Goal: Transaction & Acquisition: Book appointment/travel/reservation

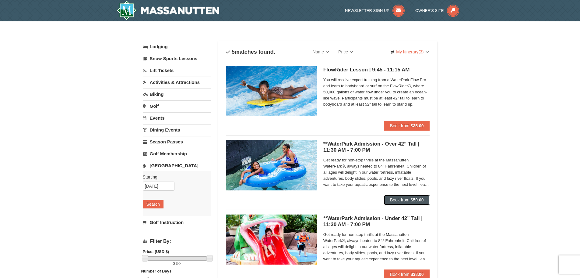
click at [396, 200] on span "Book from" at bounding box center [399, 199] width 19 height 5
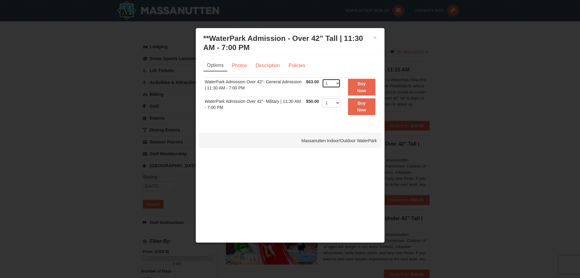
click at [337, 82] on select "1 2 3 4 5 6 7 8 9 10 11 12 13 14 15 16 17 18 19 20 21 22" at bounding box center [331, 83] width 18 height 9
select select "3"
click at [322, 79] on select "1 2 3 4 5 6 7 8 9 10 11 12 13 14 15 16 17 18 19 20 21 22" at bounding box center [331, 83] width 18 height 9
click at [359, 82] on strong "Buy Now" at bounding box center [361, 87] width 9 height 12
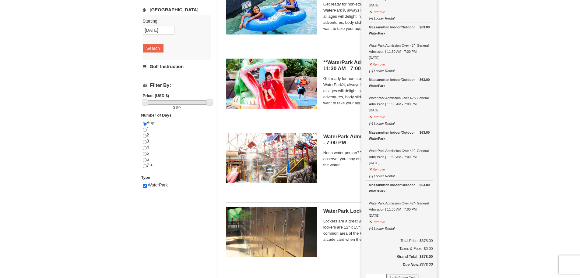
scroll to position [185, 0]
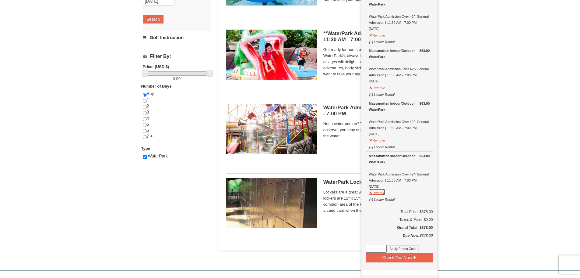
click at [369, 193] on button "Remove" at bounding box center [377, 192] width 16 height 8
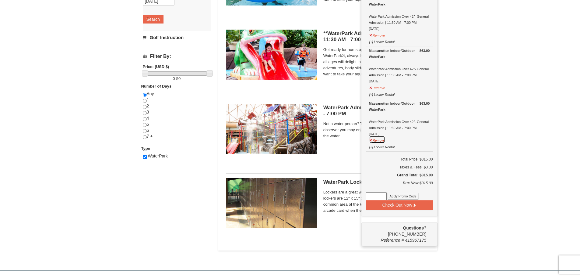
click at [371, 140] on button "Remove" at bounding box center [377, 140] width 16 height 8
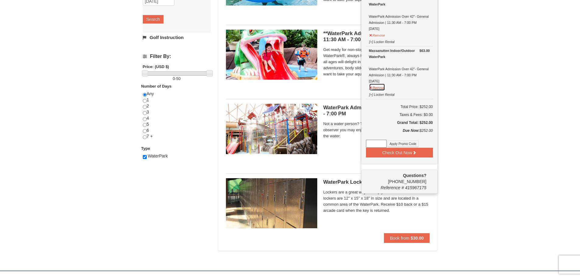
click at [372, 88] on button "Remove" at bounding box center [377, 87] width 16 height 8
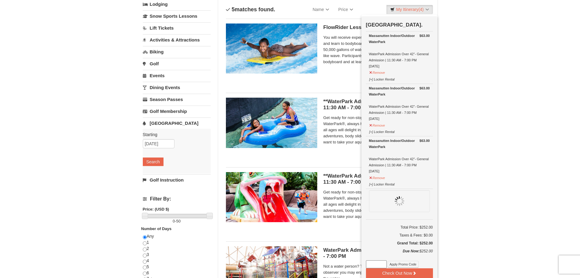
scroll to position [32, 0]
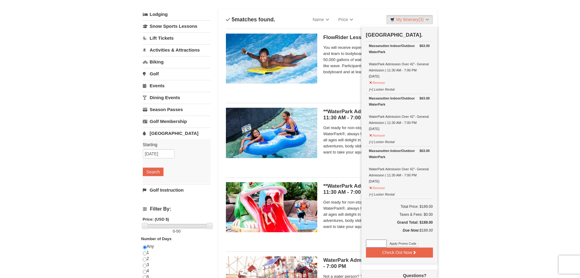
paste input "WPHarvest25"
type input "WPHarvest25"
click at [401, 244] on button "Apply Promo Code" at bounding box center [403, 243] width 31 height 7
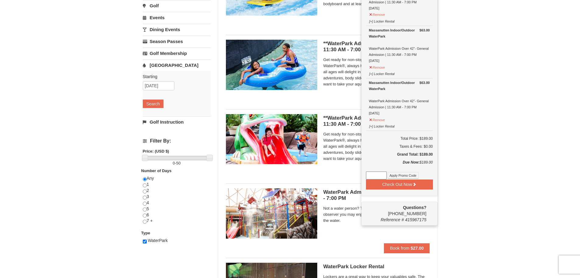
scroll to position [124, 0]
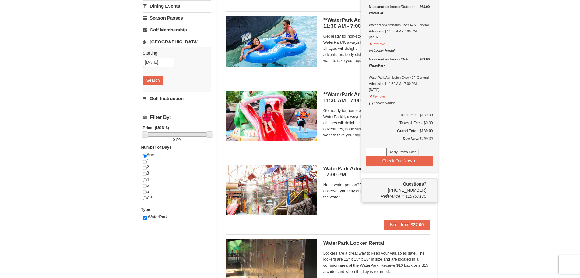
click at [370, 152] on input at bounding box center [376, 152] width 21 height 8
paste input "WPHarvestMonThurs25"
type input "WPHarvestMonThurs25"
click at [398, 151] on button "Apply Promo Code" at bounding box center [403, 151] width 31 height 7
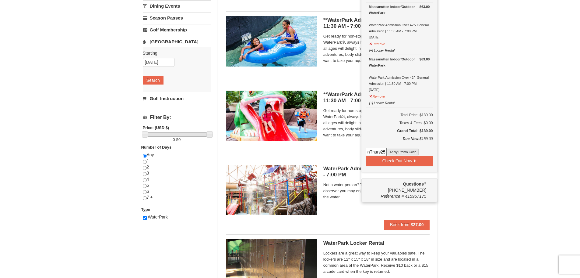
scroll to position [0, 0]
click at [396, 160] on button "Check Out Now" at bounding box center [399, 161] width 67 height 10
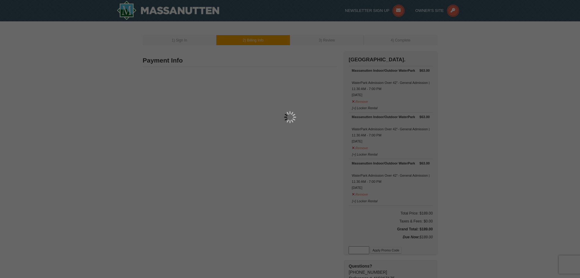
type input "[STREET_ADDRESS]"
type input "[GEOGRAPHIC_DATA]"
type input "22664"
type input "540"
type input "550"
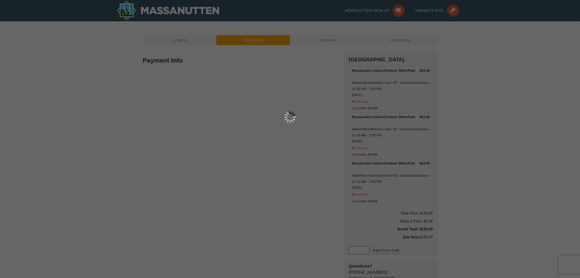
type input "0101"
type input "[PERSON_NAME][EMAIL_ADDRESS][PERSON_NAME][DOMAIN_NAME]"
select select "VA"
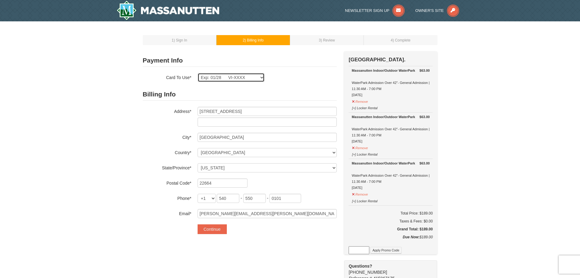
click at [263, 76] on select "Exp: 01/28 VI-XXXX New Card" at bounding box center [231, 77] width 67 height 9
click at [212, 229] on button "Continue" at bounding box center [212, 229] width 29 height 10
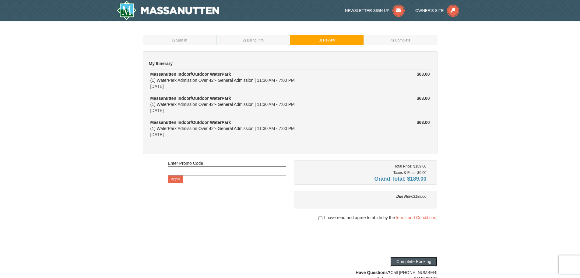
click at [413, 260] on button "Complete Booking" at bounding box center [414, 261] width 47 height 10
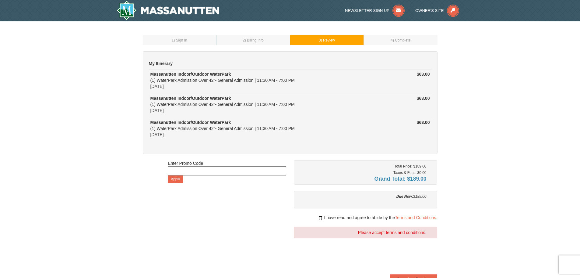
click at [321, 218] on input "checkbox" at bounding box center [321, 217] width 4 height 5
checkbox input "true"
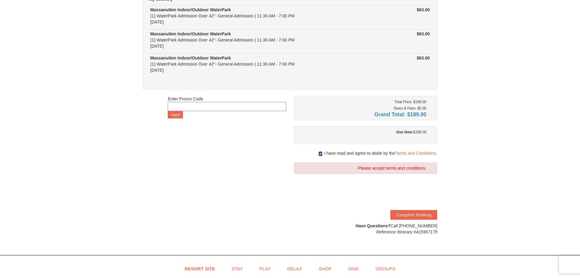
scroll to position [152, 0]
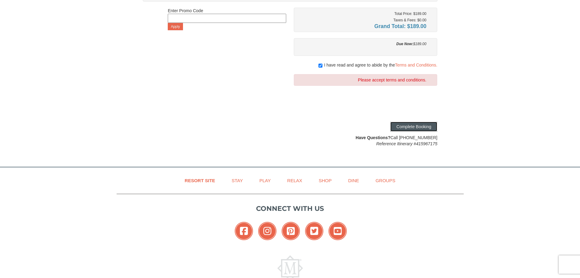
click at [405, 126] on button "Complete Booking" at bounding box center [414, 127] width 47 height 10
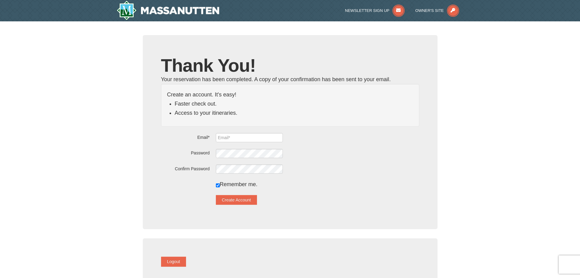
type input "[PERSON_NAME][EMAIL_ADDRESS][PERSON_NAME][DOMAIN_NAME]"
